Goal: Information Seeking & Learning: Learn about a topic

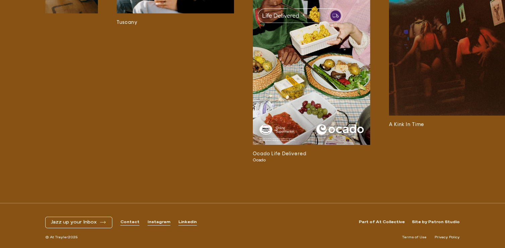
scroll to position [0, 226]
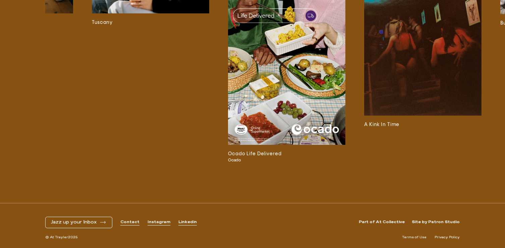
click at [298, 144] on img at bounding box center [286, 40] width 117 height 209
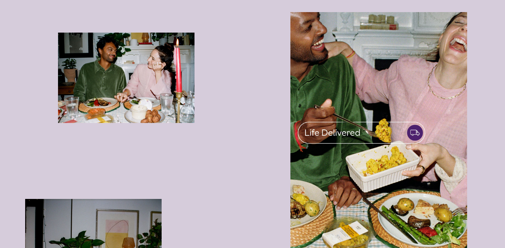
scroll to position [353, 0]
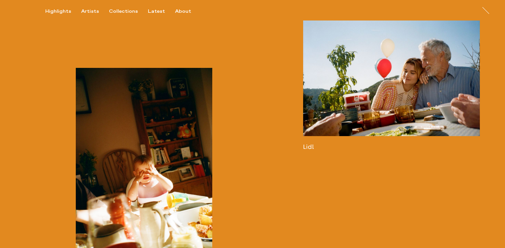
scroll to position [570, 0]
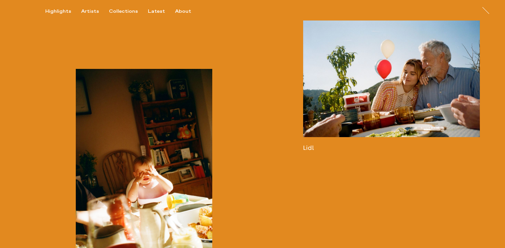
click at [370, 111] on link at bounding box center [391, 86] width 177 height 132
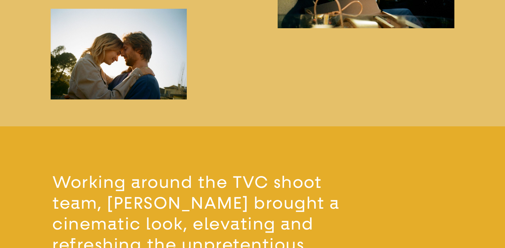
scroll to position [793, 0]
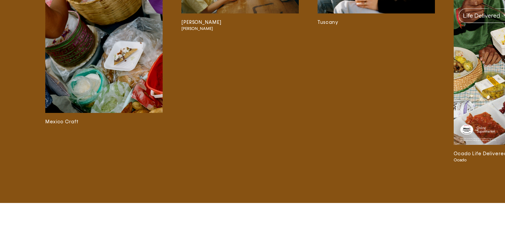
scroll to position [1506, 0]
click at [498, 88] on img at bounding box center [512, 40] width 117 height 209
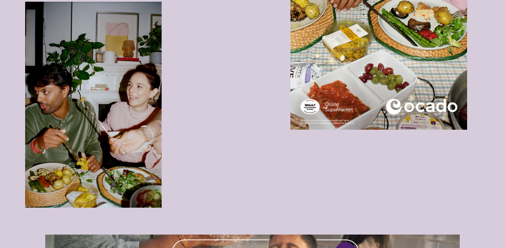
scroll to position [8, 0]
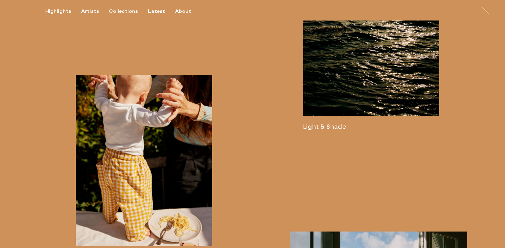
scroll to position [691, 0]
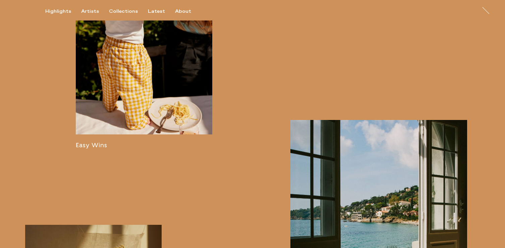
click at [149, 132] on link at bounding box center [144, 55] width 137 height 185
